Goal: Task Accomplishment & Management: Complete application form

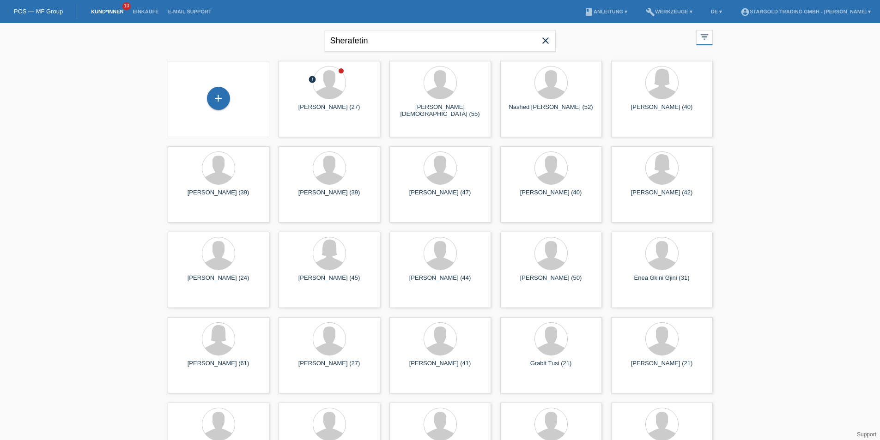
type input "Sherafetin"
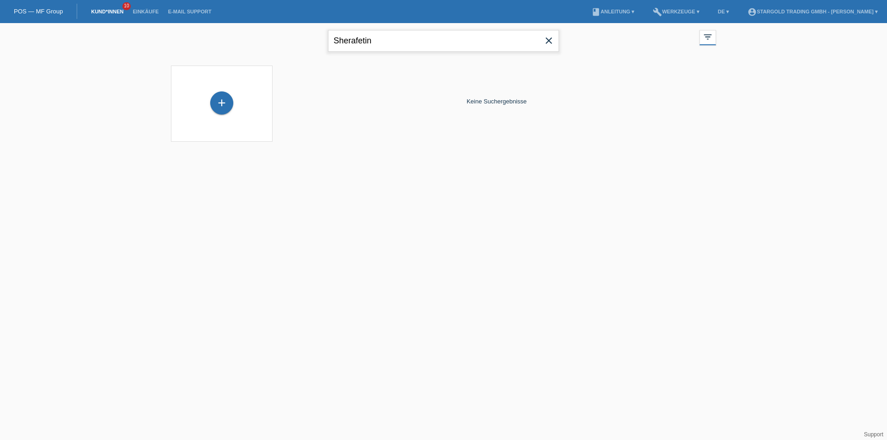
drag, startPoint x: 412, startPoint y: 44, endPoint x: 227, endPoint y: 45, distance: 185.3
click at [227, 45] on div "Sherafetin close filter_list view_module Alle Kund*innen anzeigen star Markiert…" at bounding box center [443, 39] width 554 height 33
click at [549, 39] on icon "close" at bounding box center [548, 40] width 11 height 11
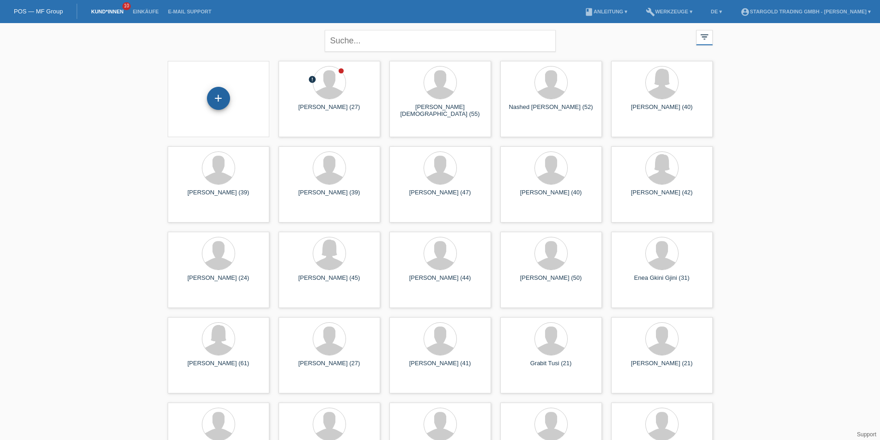
click at [215, 103] on div "+" at bounding box center [218, 98] width 23 height 23
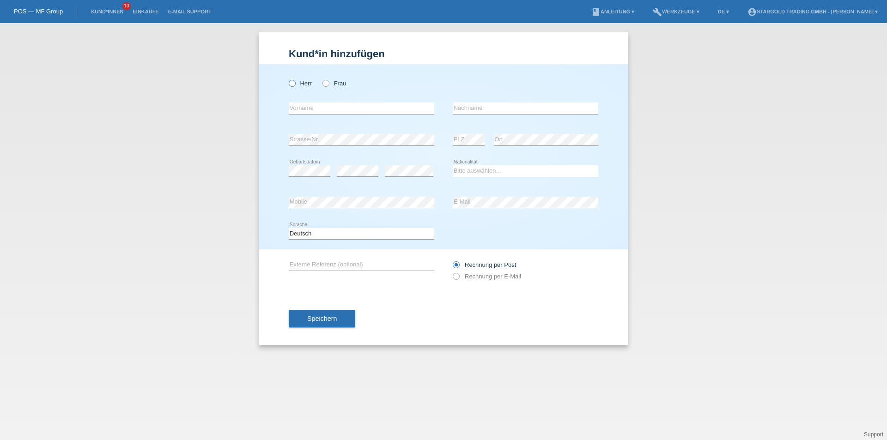
click at [287, 79] on icon at bounding box center [287, 79] width 0 height 0
click at [292, 80] on input "Herr" at bounding box center [292, 83] width 6 height 6
radio input "true"
click at [300, 108] on input "text" at bounding box center [362, 109] width 146 height 12
paste input "Sherafetin"
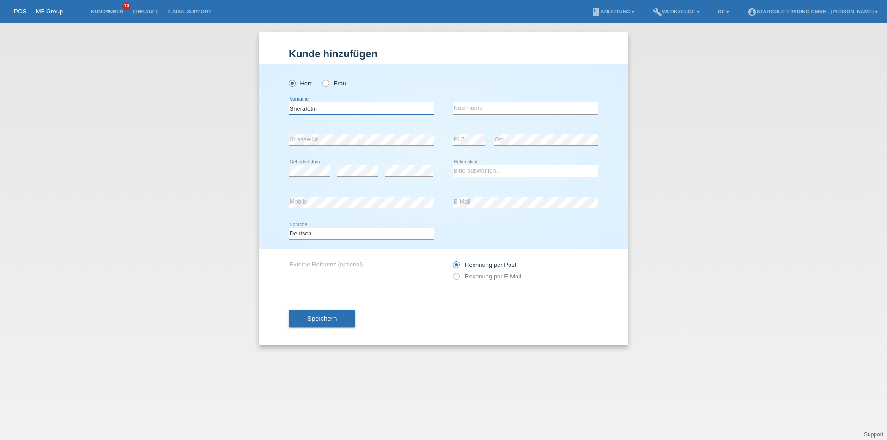
type input "Sherafetin"
click at [482, 106] on input "text" at bounding box center [526, 109] width 146 height 12
paste input "[PERSON_NAME]"
type input "[PERSON_NAME]"
click at [576, 105] on input "Mehmed" at bounding box center [526, 109] width 146 height 12
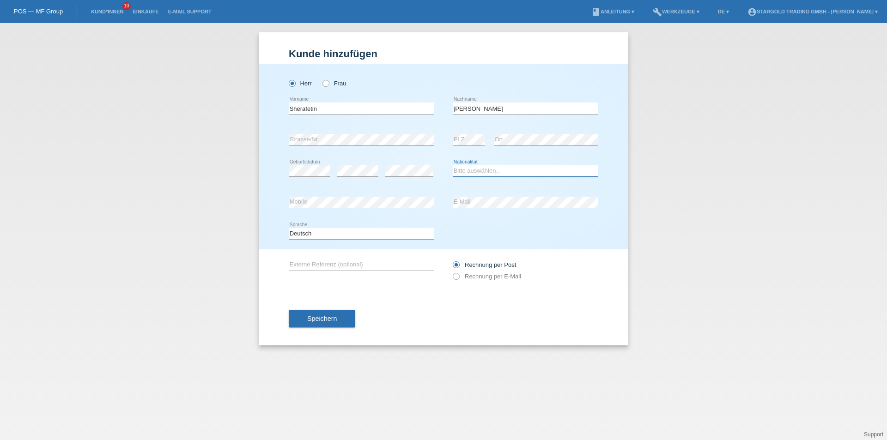
click at [499, 172] on select "Bitte auswählen... Schweiz Deutschland Liechtenstein Österreich ------------ Af…" at bounding box center [526, 170] width 146 height 11
click at [512, 175] on select "Bitte auswählen... Schweiz Deutschland Liechtenstein Österreich ------------ Af…" at bounding box center [526, 170] width 146 height 11
select select "BG"
click at [453, 165] on select "Bitte auswählen... [GEOGRAPHIC_DATA] [GEOGRAPHIC_DATA] [GEOGRAPHIC_DATA] [GEOGR…" at bounding box center [526, 170] width 146 height 11
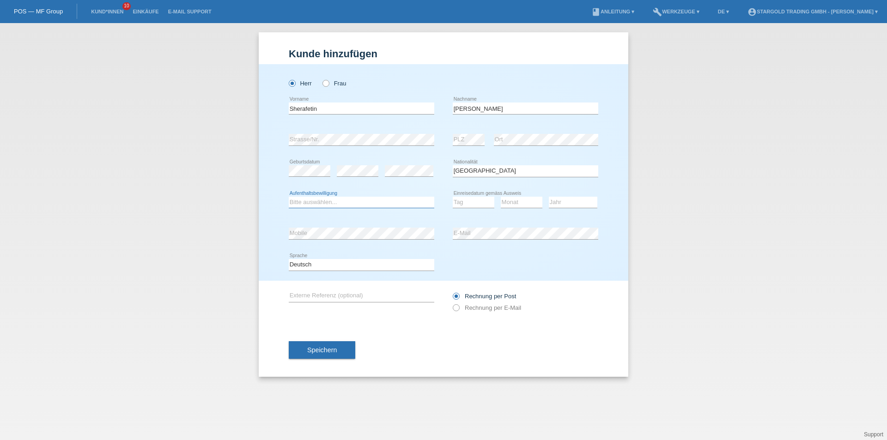
click at [309, 199] on select "Bitte auswählen... C B B - Flüchtlingsstatus Andere" at bounding box center [362, 202] width 146 height 11
select select "B"
click at [289, 197] on select "Bitte auswählen... C B B - Flüchtlingsstatus Andere" at bounding box center [362, 202] width 146 height 11
click at [475, 201] on select "Tag 01 02 03 04 05 06 07 08 09 10 11" at bounding box center [474, 202] width 42 height 11
select select "01"
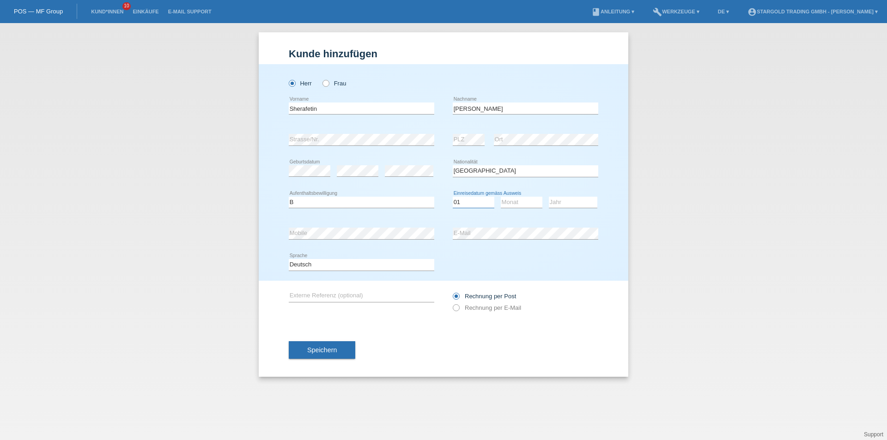
click at [453, 197] on select "Tag 01 02 03 04 05 06 07 08 09 10 11" at bounding box center [474, 202] width 42 height 11
click at [511, 205] on select "Monat 01 02 03 04 05 06 07 08 09 10 11" at bounding box center [522, 202] width 42 height 11
select select "11"
click at [501, 197] on select "Monat 01 02 03 04 05 06 07 08 09 10 11" at bounding box center [522, 202] width 42 height 11
click at [564, 204] on select "Jahr 2025 2024 2023 2022 2021 2020 2019 2018 2017 2016 2015 2014 2013 2012 2011…" at bounding box center [573, 202] width 49 height 11
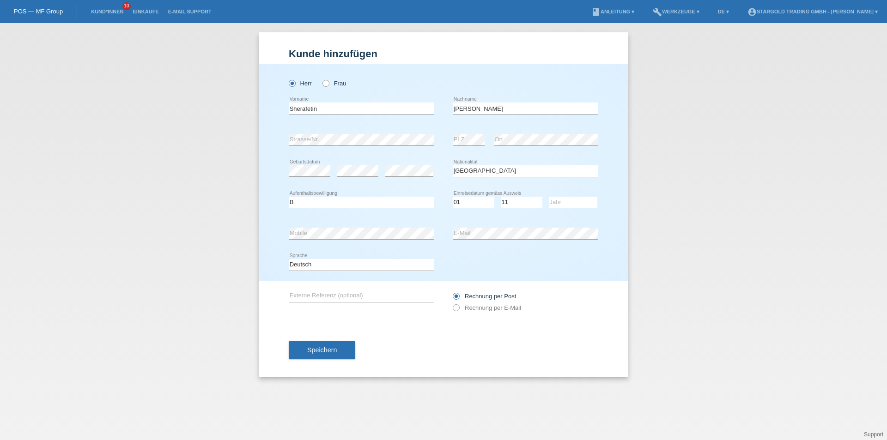
select select "2024"
click at [549, 197] on select "Jahr 2025 2024 2023 2022 2021 2020 2019 2018 2017 2016 2015 2014 2013 2012 2011…" at bounding box center [573, 202] width 49 height 11
click at [320, 356] on button "Speichern" at bounding box center [322, 350] width 67 height 18
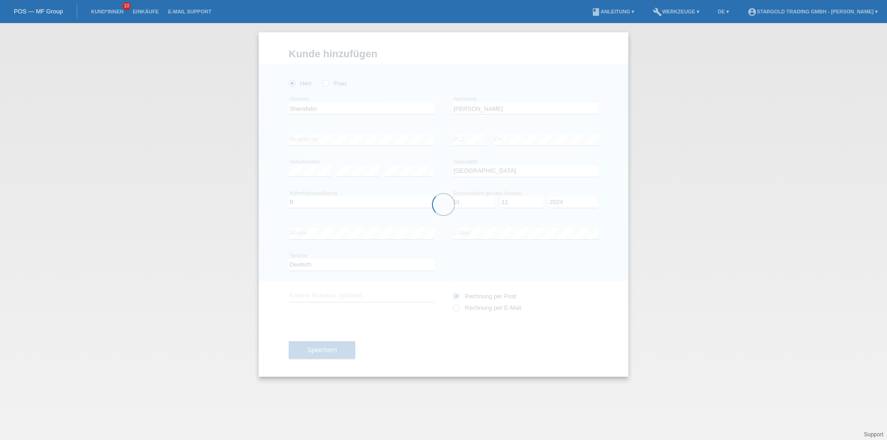
drag, startPoint x: 83, startPoint y: 7, endPoint x: 100, endPoint y: 3, distance: 17.6
drag, startPoint x: 100, startPoint y: 3, endPoint x: 35, endPoint y: 89, distance: 108.1
click at [35, 89] on div "Kund*in hinzufügen Kunde hinzufügen Kundin hinzufügen Herr Frau Sherafetin erro…" at bounding box center [443, 231] width 887 height 417
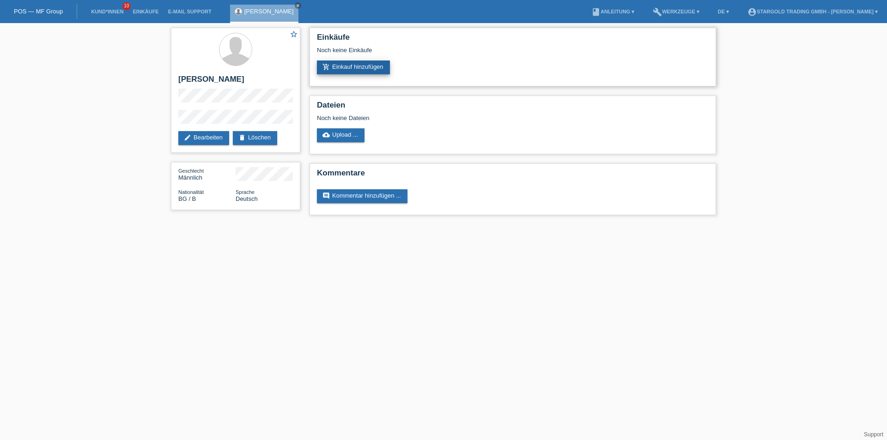
click at [368, 63] on link "add_shopping_cart Einkauf hinzufügen" at bounding box center [353, 68] width 73 height 14
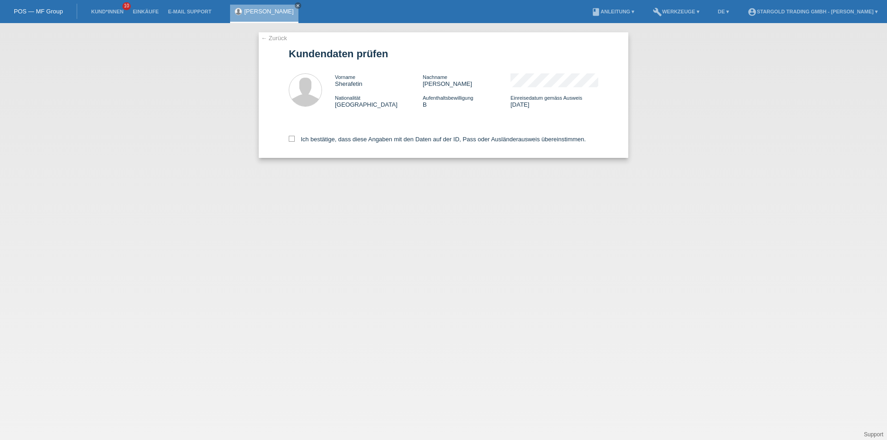
click at [292, 135] on div "Ich bestätige, dass diese Angaben mit den Daten auf der ID, Pass oder Ausländer…" at bounding box center [444, 137] width 310 height 41
click at [292, 140] on icon at bounding box center [292, 139] width 6 height 6
click at [292, 140] on input "Ich bestätige, dass diese Angaben mit den Daten auf der ID, Pass oder Ausländer…" at bounding box center [292, 139] width 6 height 6
checkbox input "true"
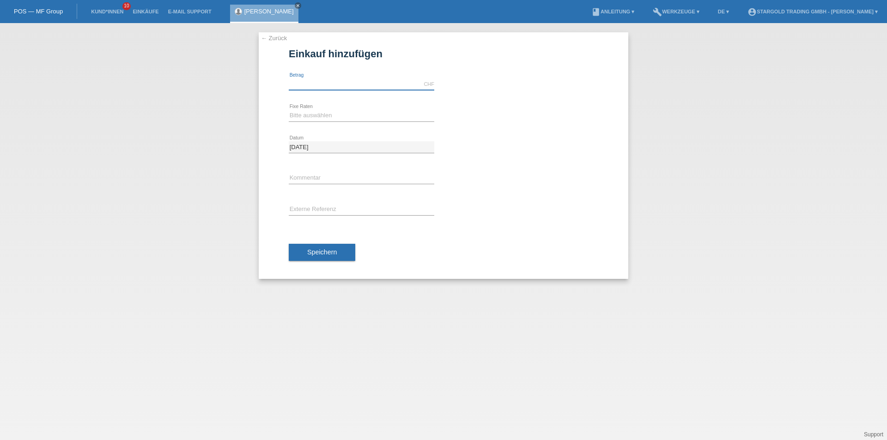
click at [321, 83] on input "text" at bounding box center [362, 85] width 146 height 12
type input "8400.00"
click at [305, 113] on select "Bitte auswählen 6 Raten 12 Raten 18 Raten 24 Raten 36 Raten 48 Raten" at bounding box center [362, 115] width 146 height 11
select select "496"
click at [289, 110] on select "Bitte auswählen 6 Raten 12 Raten 18 Raten 24 Raten 36 Raten 48 Raten" at bounding box center [362, 115] width 146 height 11
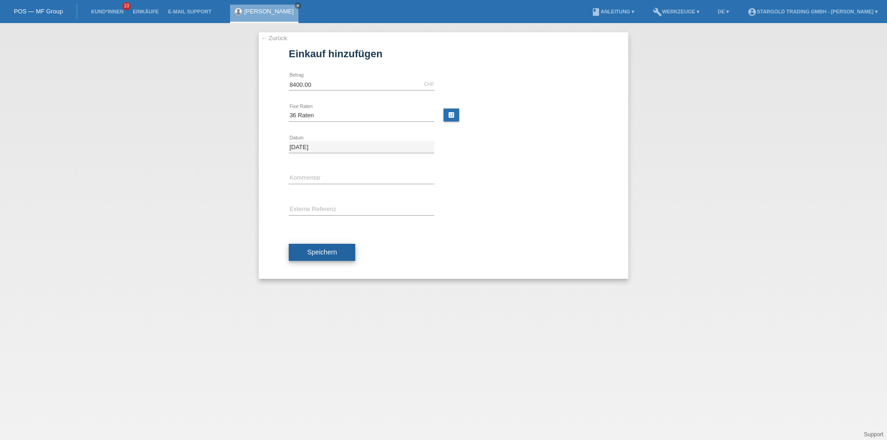
click at [315, 249] on span "Speichern" at bounding box center [322, 252] width 30 height 7
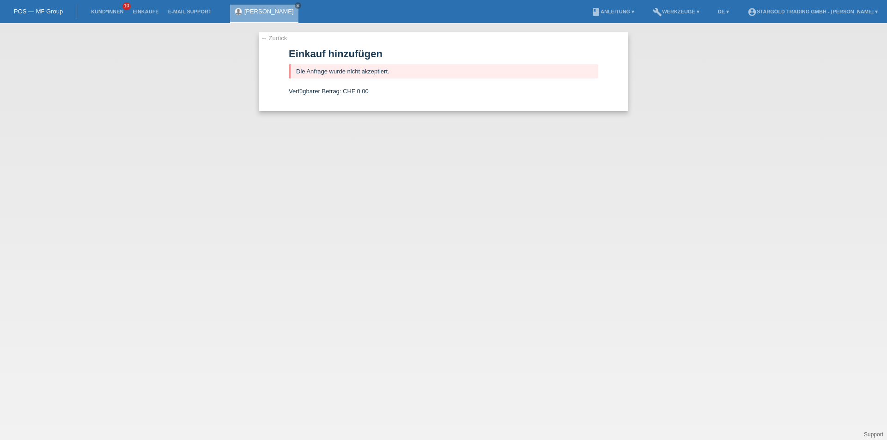
click at [266, 40] on link "← Zurück" at bounding box center [274, 38] width 26 height 7
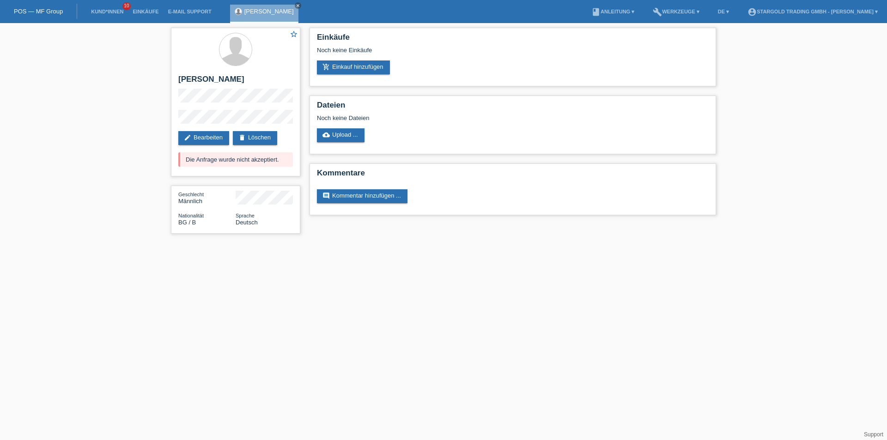
click at [22, 8] on link "POS — MF Group" at bounding box center [38, 11] width 49 height 7
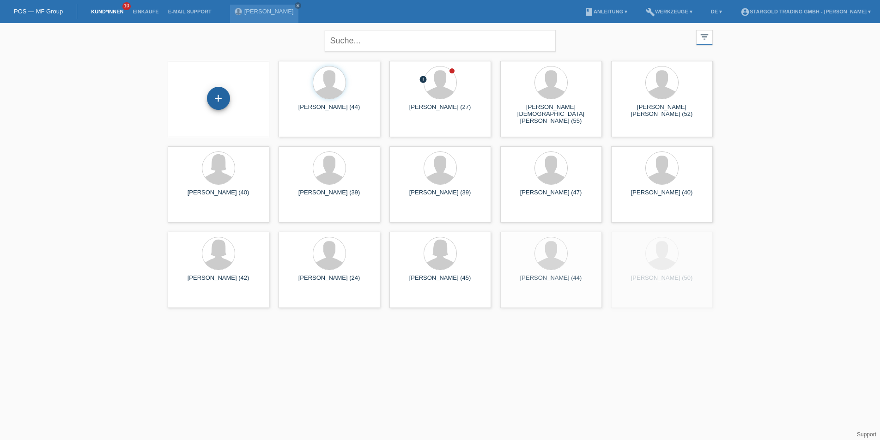
click at [215, 101] on div "+" at bounding box center [218, 98] width 23 height 23
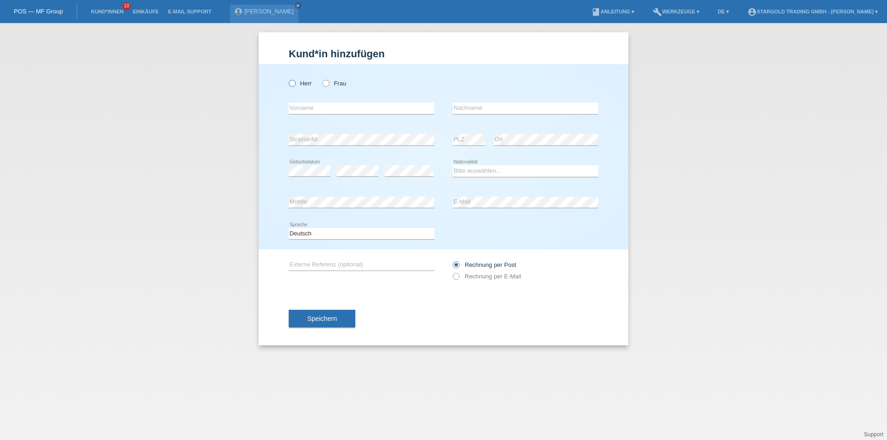
click at [287, 79] on icon at bounding box center [287, 79] width 0 height 0
click at [293, 82] on input "Herr" at bounding box center [292, 83] width 6 height 6
radio input "true"
click at [303, 108] on input "text" at bounding box center [362, 109] width 146 height 12
type input "Caner"
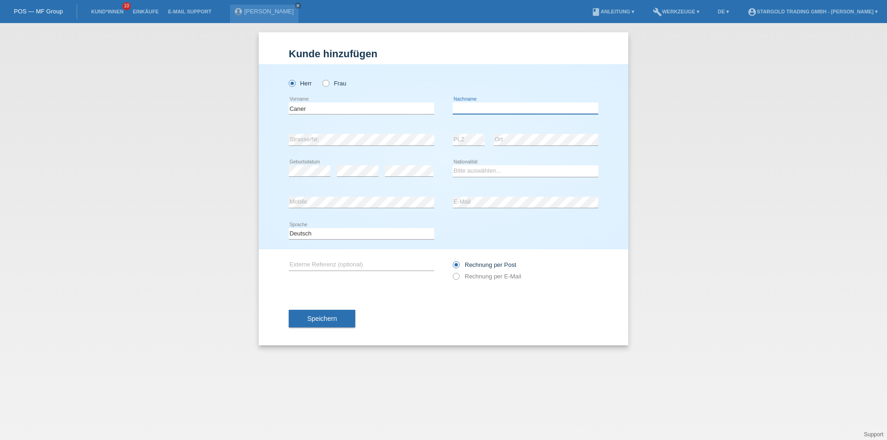
click at [491, 107] on input "text" at bounding box center [526, 109] width 146 height 12
type input "Yaren"
click at [497, 163] on div "Bitte auswählen... [GEOGRAPHIC_DATA] [GEOGRAPHIC_DATA] [GEOGRAPHIC_DATA] [GEOGR…" at bounding box center [526, 171] width 146 height 31
click at [504, 170] on select "Bitte auswählen... [GEOGRAPHIC_DATA] [GEOGRAPHIC_DATA] [GEOGRAPHIC_DATA] [GEOGR…" at bounding box center [526, 170] width 146 height 11
select select "DE"
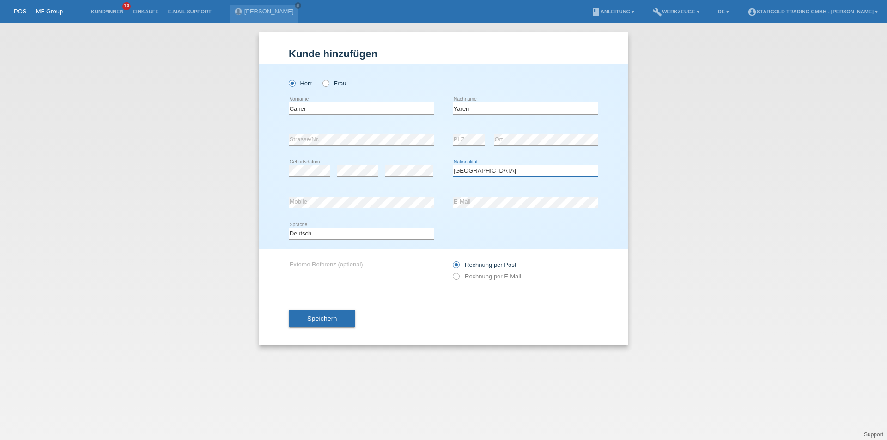
click at [453, 165] on select "Bitte auswählen... [GEOGRAPHIC_DATA] [GEOGRAPHIC_DATA] [GEOGRAPHIC_DATA] [GEOGR…" at bounding box center [526, 170] width 146 height 11
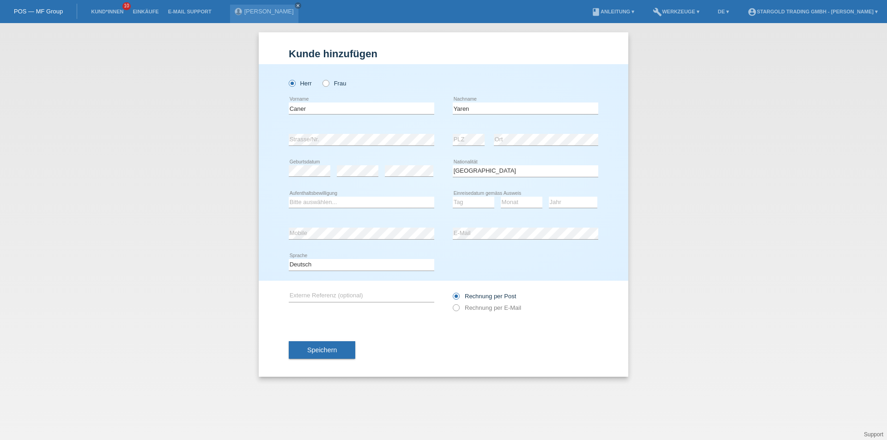
drag, startPoint x: 461, startPoint y: 207, endPoint x: 667, endPoint y: 320, distance: 234.2
click at [667, 320] on div "Kund*in hinzufügen [PERSON_NAME] hinzufügen [PERSON_NAME] hinzufügen [PERSON_NA…" at bounding box center [443, 231] width 887 height 417
